Goal: Task Accomplishment & Management: Manage account settings

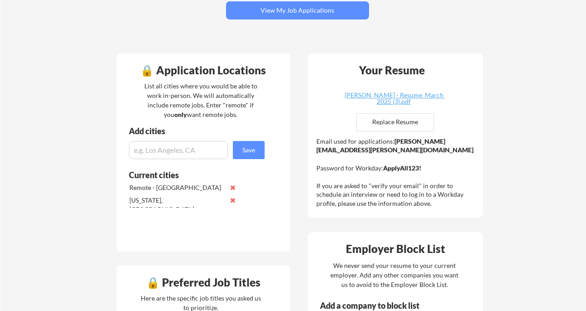
scroll to position [115, 0]
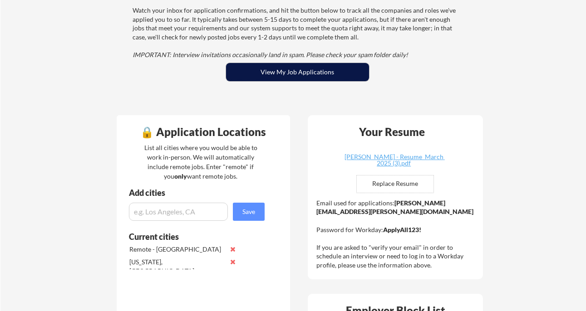
click at [318, 73] on button "View My Job Applications" at bounding box center [297, 72] width 143 height 18
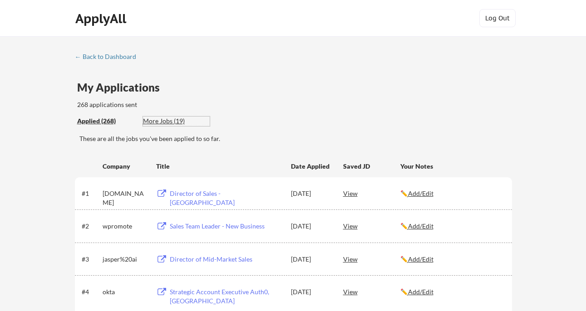
click at [173, 121] on div "More Jobs (19)" at bounding box center [176, 121] width 67 height 9
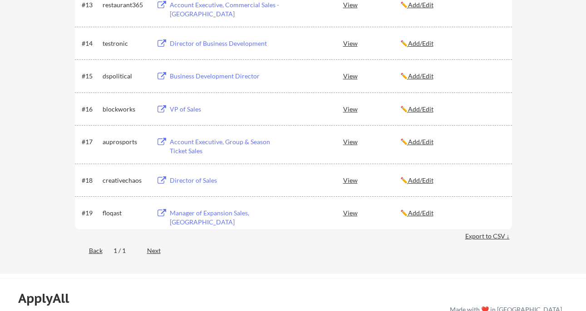
scroll to position [600, 0]
click at [198, 148] on div "Account Executive, Group & Season Ticket Sales" at bounding box center [226, 147] width 112 height 18
click at [208, 181] on div "Director of Sales" at bounding box center [226, 180] width 112 height 9
click at [264, 215] on div "Manager of Expansion Sales, [GEOGRAPHIC_DATA]" at bounding box center [226, 218] width 112 height 18
click at [349, 212] on div "View" at bounding box center [371, 213] width 57 height 16
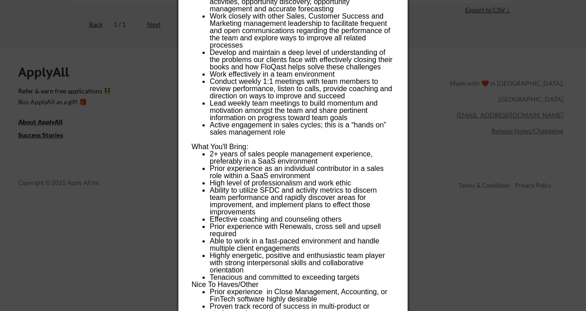
scroll to position [828, 0]
